Goal: Information Seeking & Learning: Learn about a topic

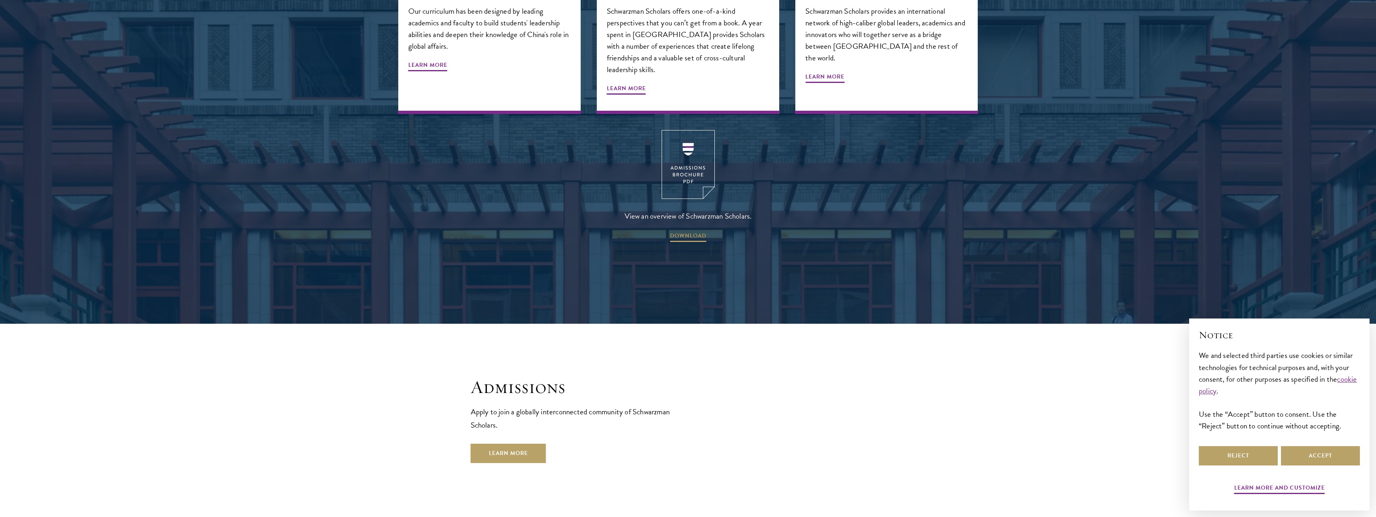
scroll to position [1409, 0]
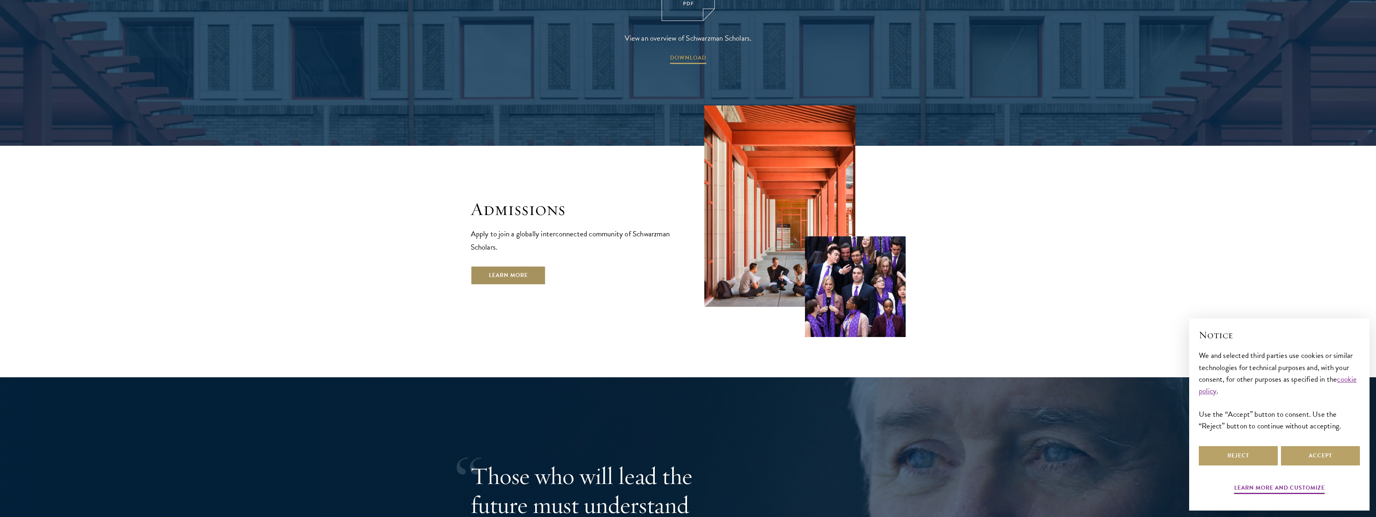
click at [513, 266] on link "Learn More" at bounding box center [508, 275] width 75 height 19
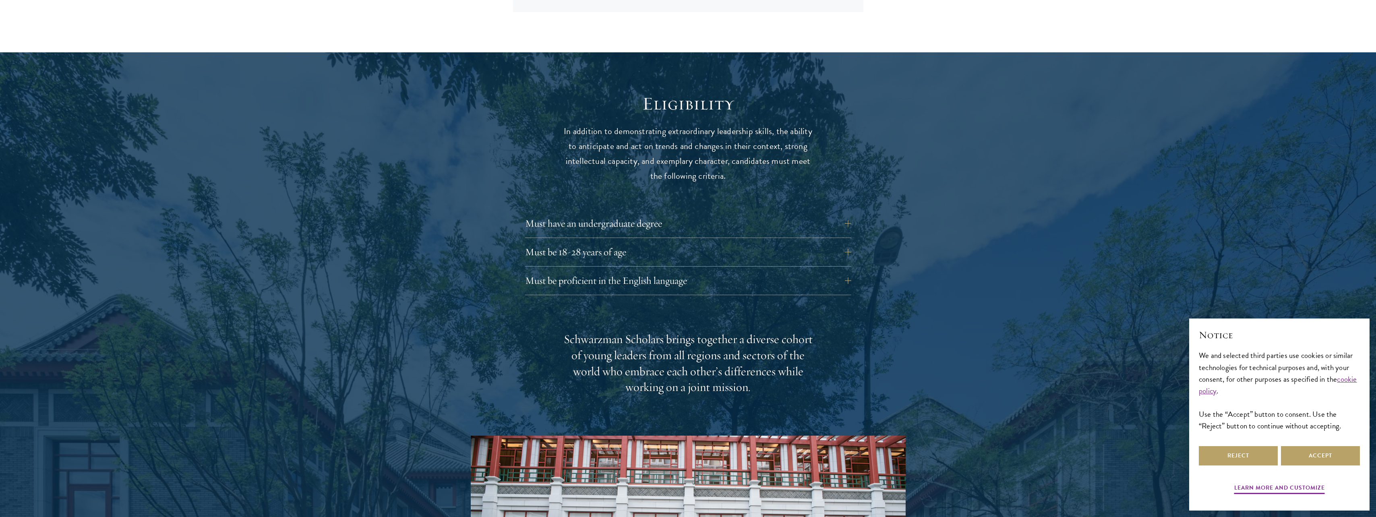
scroll to position [1007, 0]
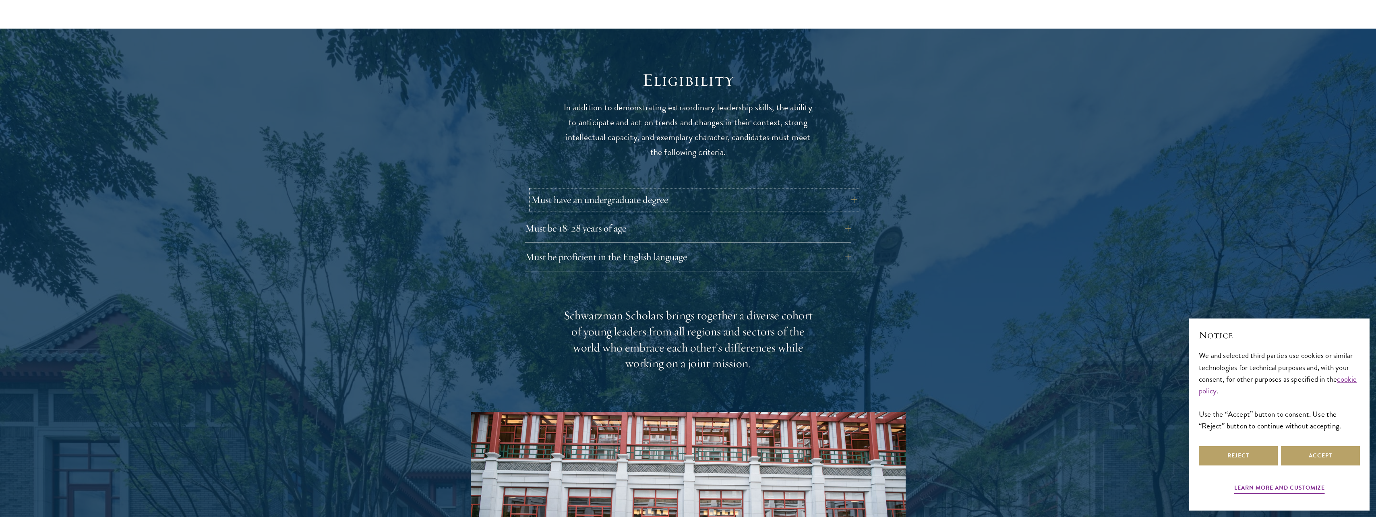
click at [613, 190] on button "Must have an undergraduate degree" at bounding box center [694, 199] width 326 height 19
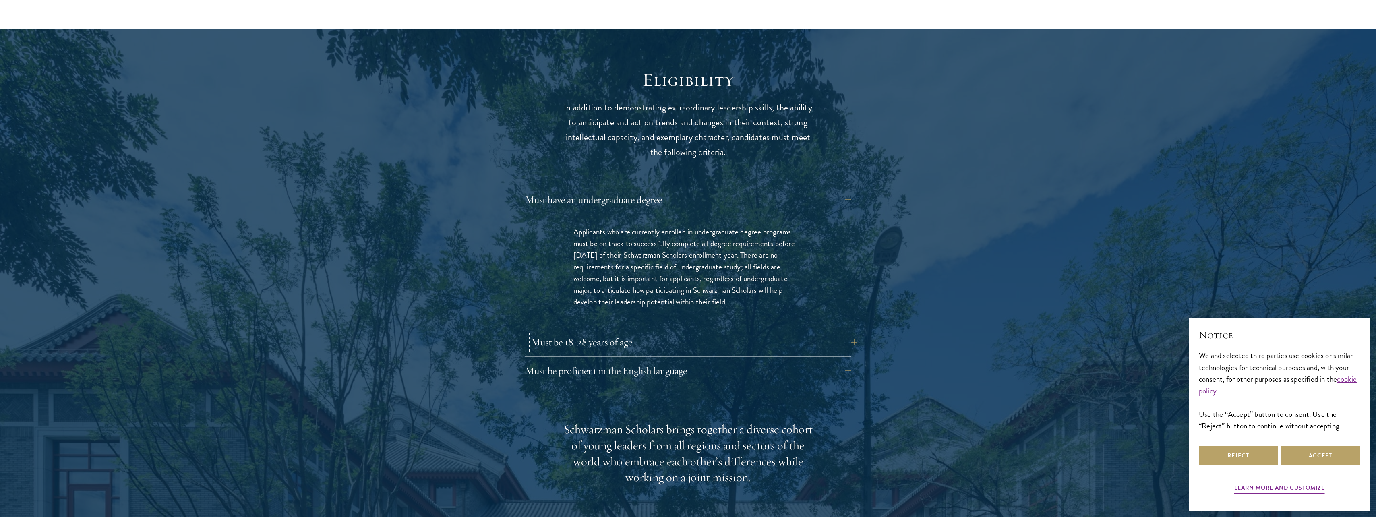
click at [644, 333] on button "Must be 18-28 years of age" at bounding box center [694, 342] width 326 height 19
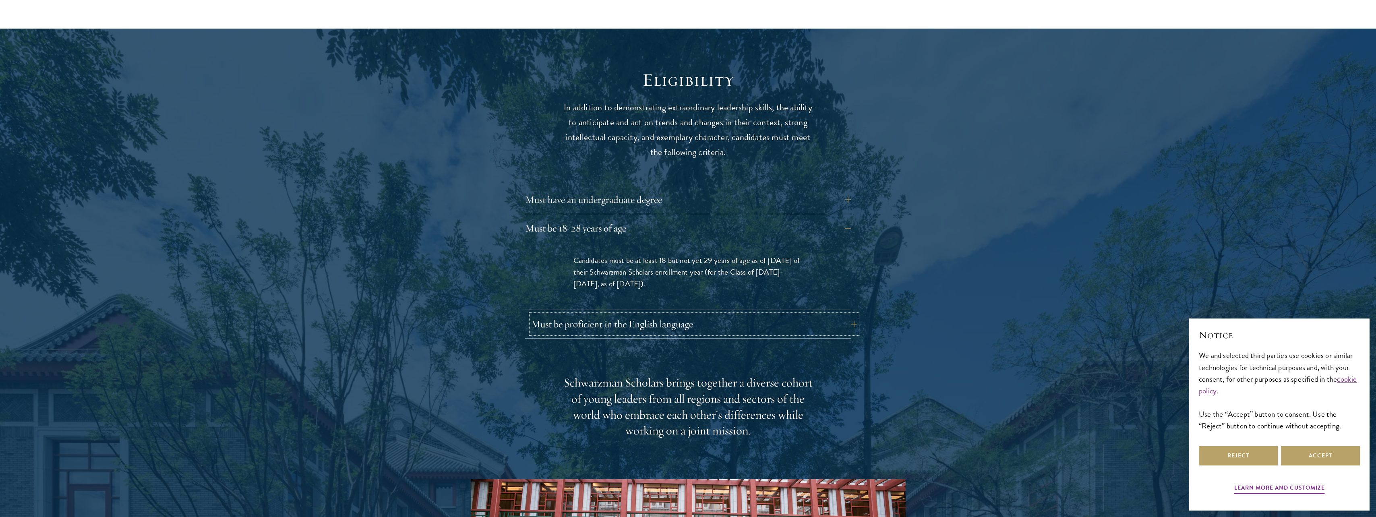
click at [686, 314] on button "Must be proficient in the English language" at bounding box center [694, 323] width 326 height 19
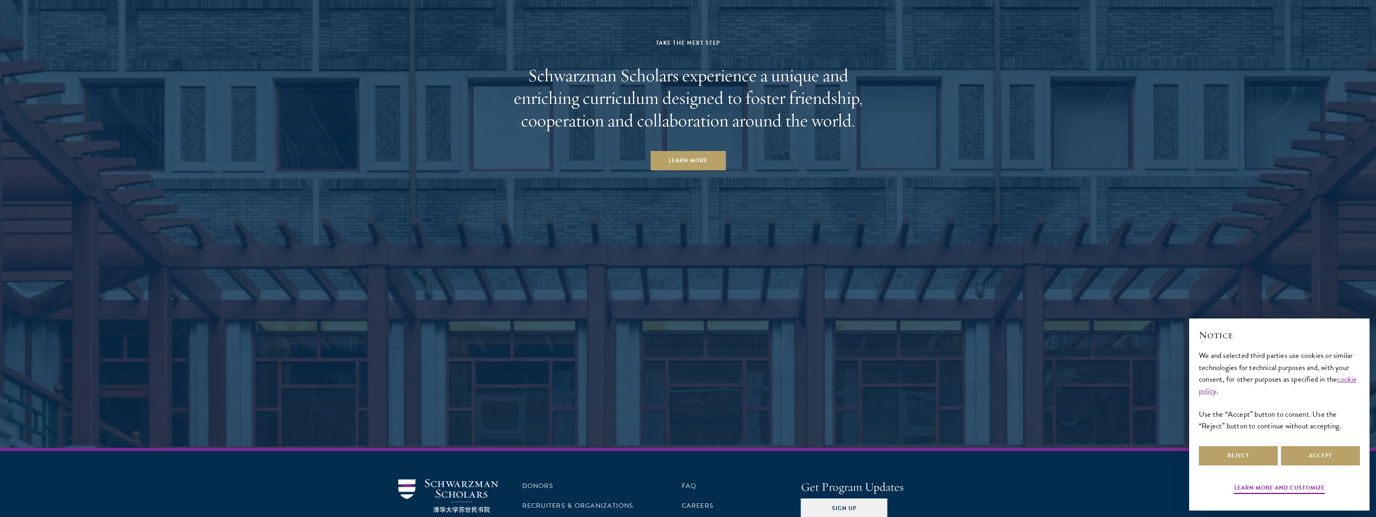
scroll to position [4359, 0]
